Goal: Task Accomplishment & Management: Use online tool/utility

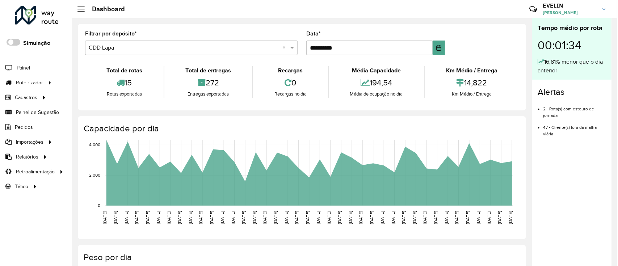
scroll to position [96, 0]
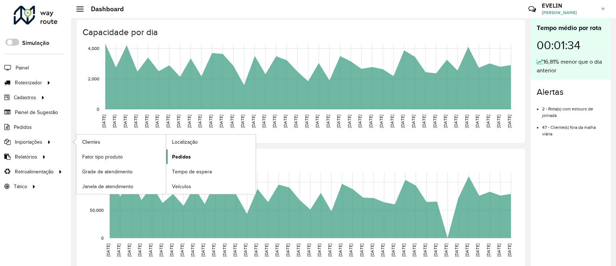
click at [180, 153] on span "Pedidos" at bounding box center [181, 157] width 19 height 8
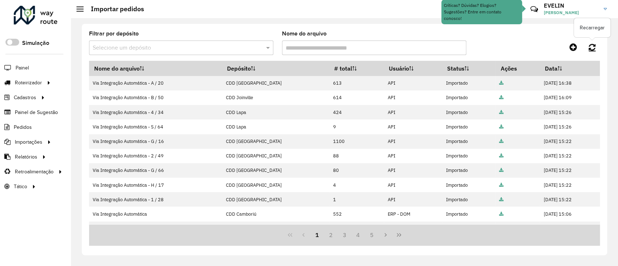
click at [597, 51] on link at bounding box center [592, 47] width 16 height 13
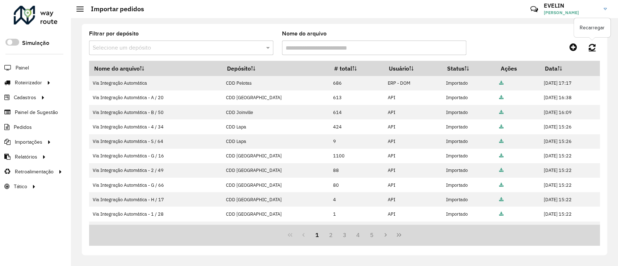
click at [592, 46] on icon at bounding box center [591, 47] width 7 height 8
click at [589, 49] on icon at bounding box center [591, 47] width 7 height 8
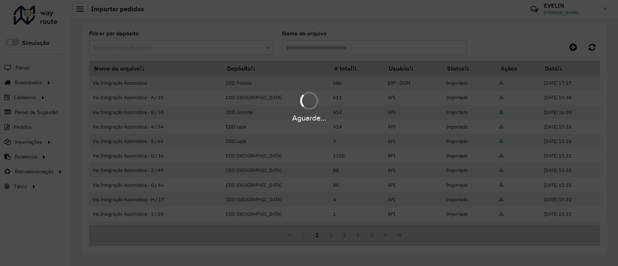
drag, startPoint x: 352, startPoint y: 82, endPoint x: 319, endPoint y: 71, distance: 35.1
click at [352, 82] on div "Aguarde..." at bounding box center [309, 133] width 618 height 266
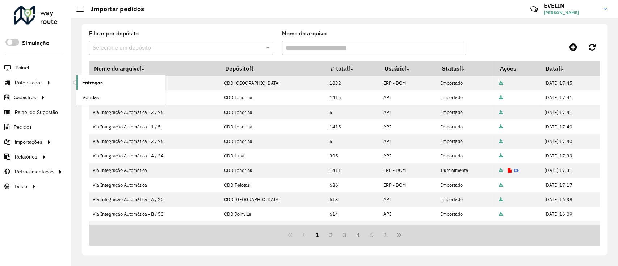
click at [119, 81] on link "Entregas" at bounding box center [120, 82] width 89 height 14
click at [126, 77] on link "Entregas" at bounding box center [120, 82] width 89 height 14
click at [106, 85] on link "Entregas" at bounding box center [120, 82] width 89 height 14
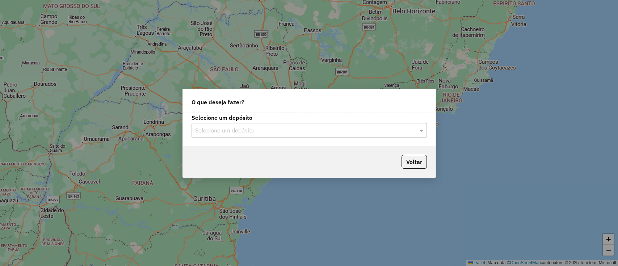
click at [315, 138] on div "Selecione um depósito Selecione um depósito" at bounding box center [309, 129] width 253 height 34
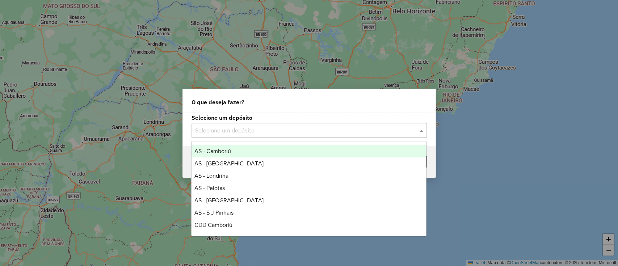
click at [301, 136] on div "Selecione um depósito" at bounding box center [308, 130] width 235 height 14
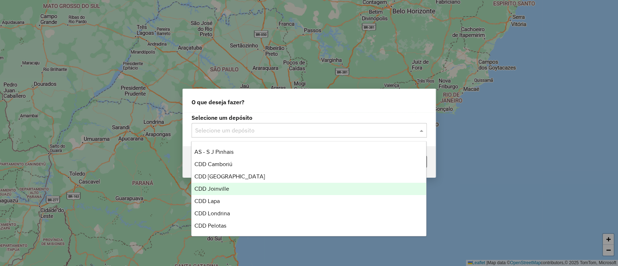
scroll to position [85, 0]
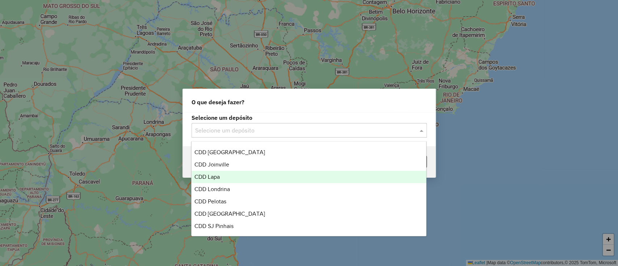
click at [232, 172] on div "CDD Lapa" at bounding box center [308, 177] width 235 height 12
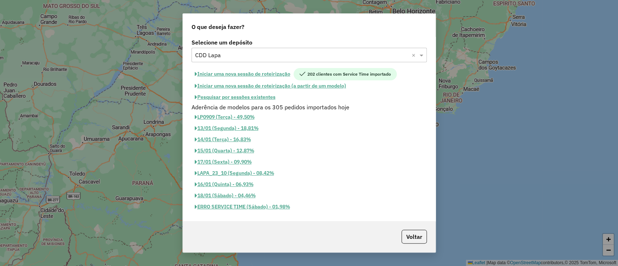
click at [233, 75] on button "Iniciar uma nova sessão de roteirização" at bounding box center [242, 74] width 102 height 12
click at [258, 76] on button "Iniciar uma nova sessão de roteirização" at bounding box center [242, 74] width 102 height 12
click at [216, 75] on button "Iniciar uma nova sessão de roteirização" at bounding box center [242, 74] width 102 height 12
click at [221, 72] on button "Iniciar uma nova sessão de roteirização" at bounding box center [242, 74] width 102 height 12
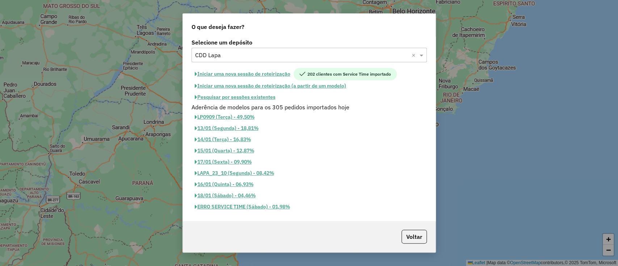
click at [221, 72] on button "Iniciar uma nova sessão de roteirização" at bounding box center [242, 74] width 102 height 12
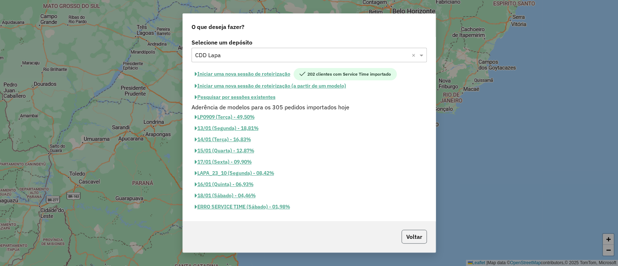
click at [417, 233] on button "Voltar" at bounding box center [413, 237] width 25 height 14
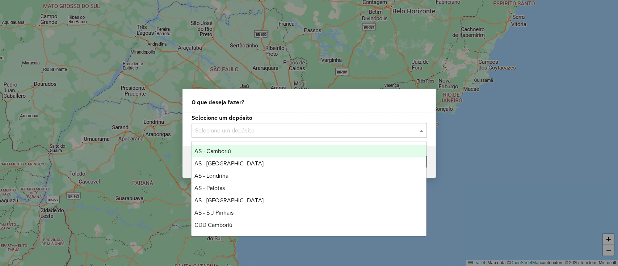
click at [290, 126] on input "text" at bounding box center [302, 130] width 214 height 9
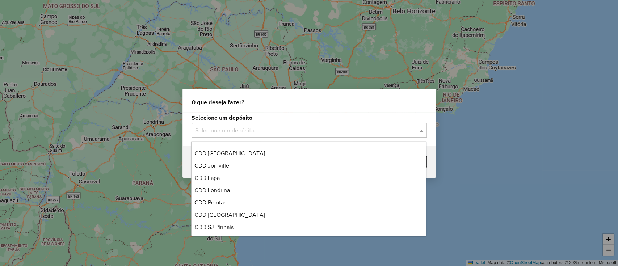
scroll to position [85, 0]
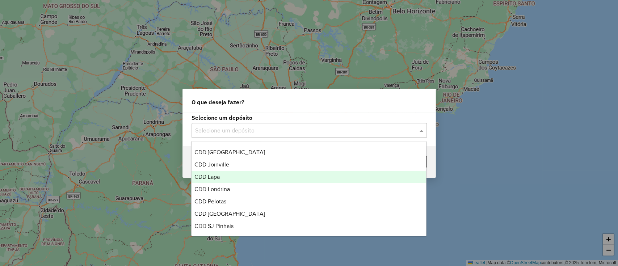
click at [235, 178] on div "CDD Lapa" at bounding box center [308, 177] width 235 height 12
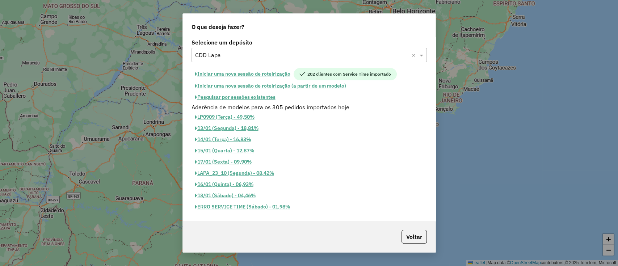
click at [214, 73] on button "Iniciar uma nova sessão de roteirização" at bounding box center [242, 74] width 102 height 12
click at [214, 69] on button "Iniciar uma nova sessão de roteirização" at bounding box center [242, 74] width 102 height 12
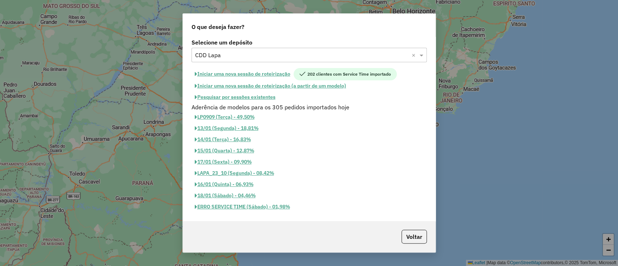
click at [214, 69] on button "Iniciar uma nova sessão de roteirização" at bounding box center [242, 74] width 102 height 12
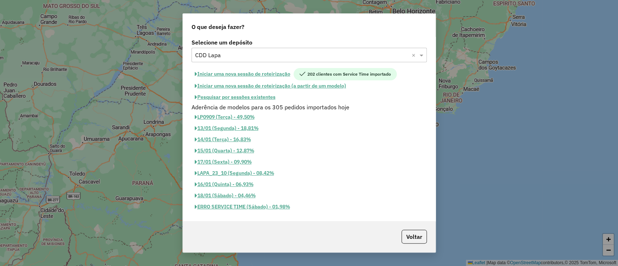
click at [214, 69] on button "Iniciar uma nova sessão de roteirização" at bounding box center [242, 74] width 102 height 12
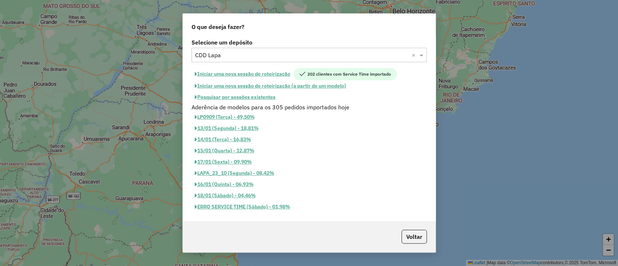
click at [214, 69] on button "Iniciar uma nova sessão de roteirização" at bounding box center [242, 74] width 102 height 12
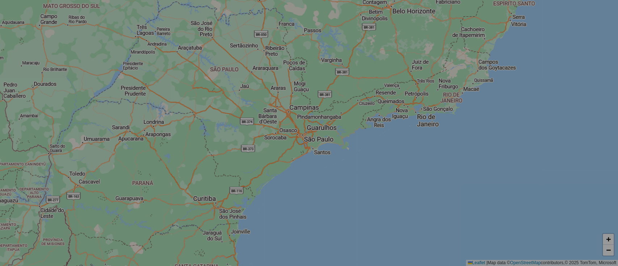
select select "*"
